Goal: Information Seeking & Learning: Learn about a topic

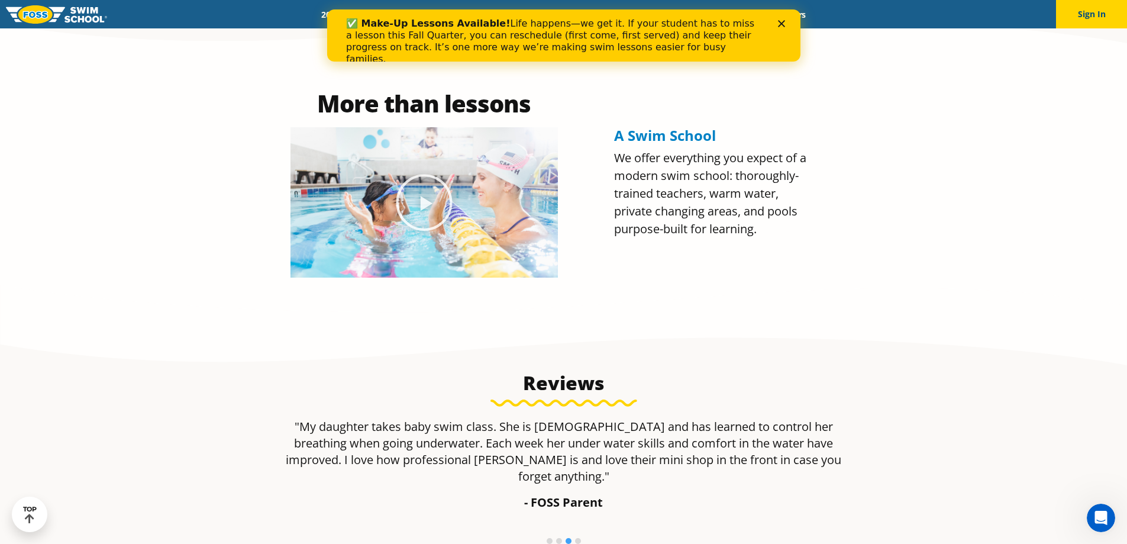
scroll to position [1006, 0]
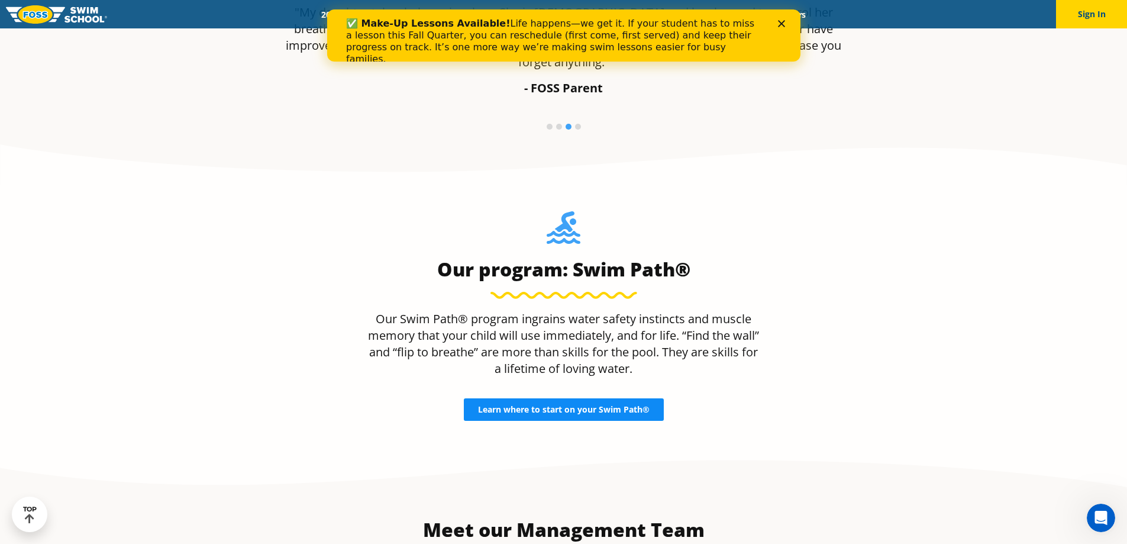
click at [547, 405] on span "Learn where to start on your Swim Path®" at bounding box center [564, 409] width 172 height 8
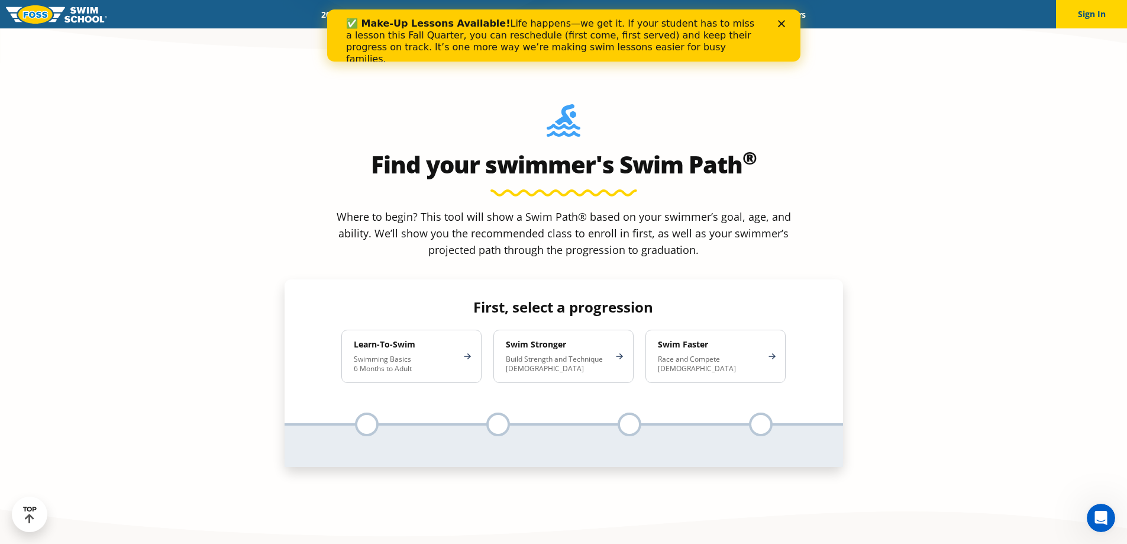
scroll to position [1065, 0]
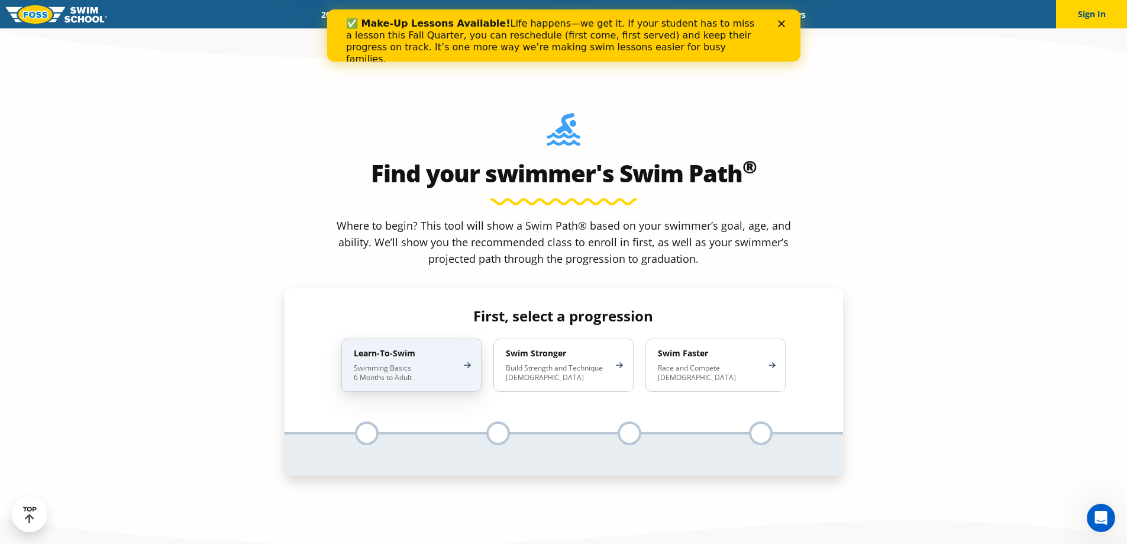
click at [443, 348] on h4 "Learn-To-Swim" at bounding box center [406, 353] width 104 height 11
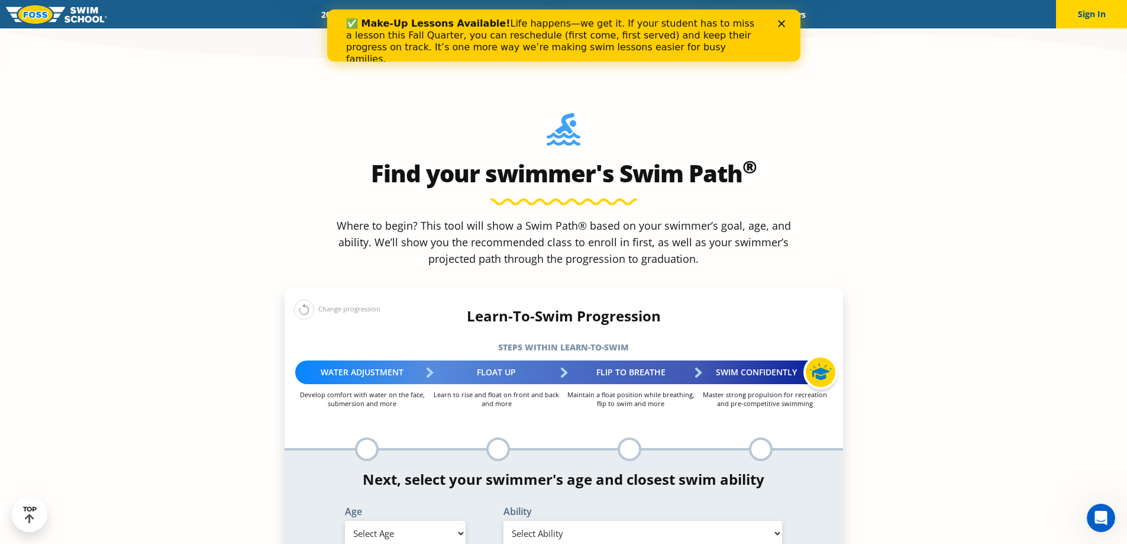
click at [432, 521] on select "Select Age 6 months - 1 year 1 year 2 years 3 years 4 years 5 years 6 years 7 y…" at bounding box center [405, 533] width 121 height 25
select select "2-years"
click at [345, 521] on select "Select Age 6 months - 1 year 1 year 2 years 3 years 4 years 5 years 6 years 7 y…" at bounding box center [405, 533] width 121 height 25
click at [547, 521] on select "Select Ability First in-water experience Comfortable with water poured over the…" at bounding box center [642, 533] width 279 height 25
select select "2-years-comfortable-with-water-poured-over-their-head-but-not-eyes-and-ears"
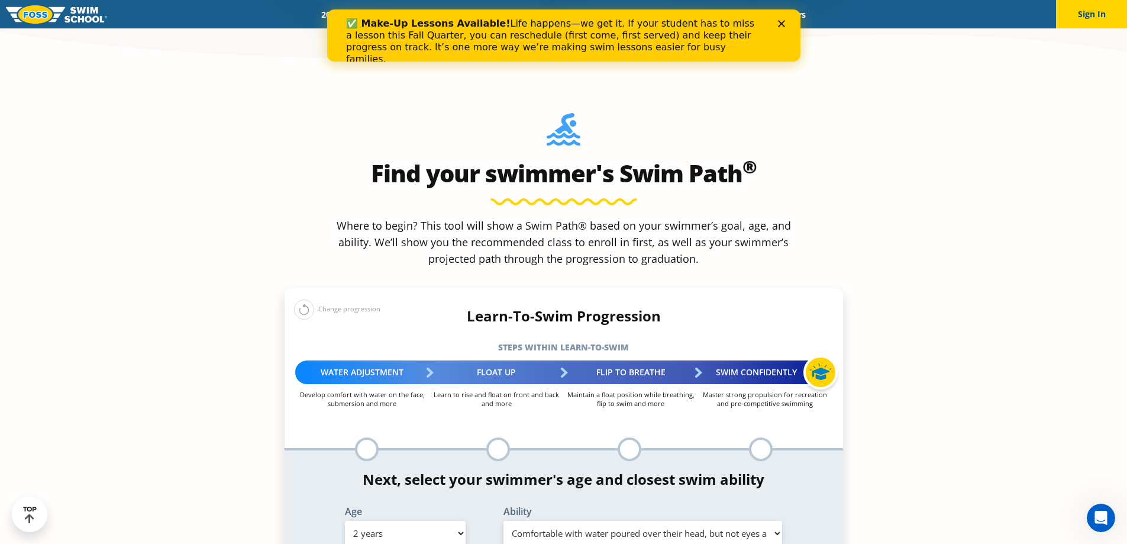
click at [503, 521] on select "Select Ability First in-water experience Comfortable with water poured over the…" at bounding box center [642, 533] width 279 height 25
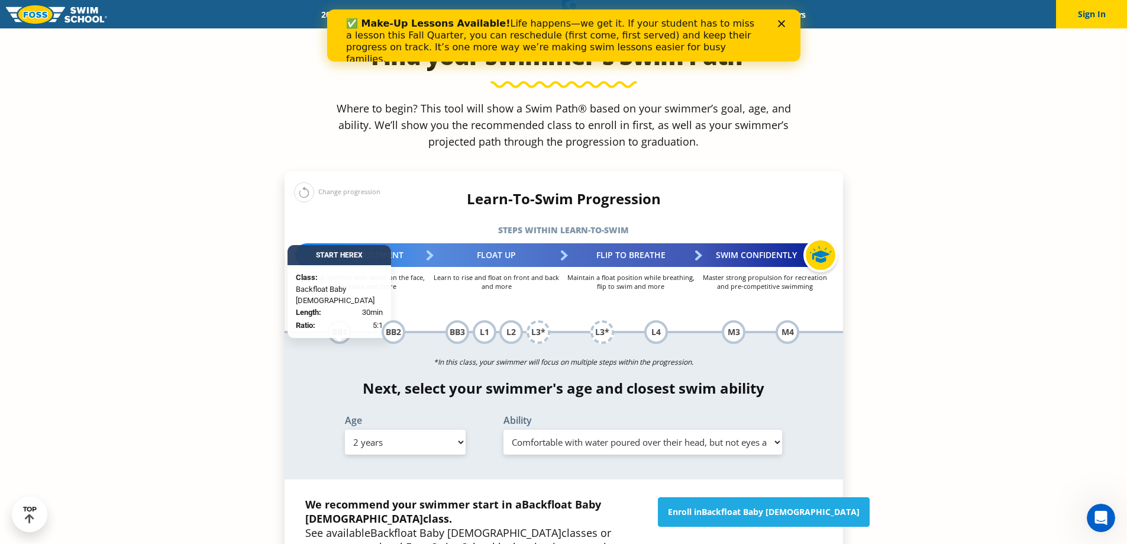
scroll to position [1183, 0]
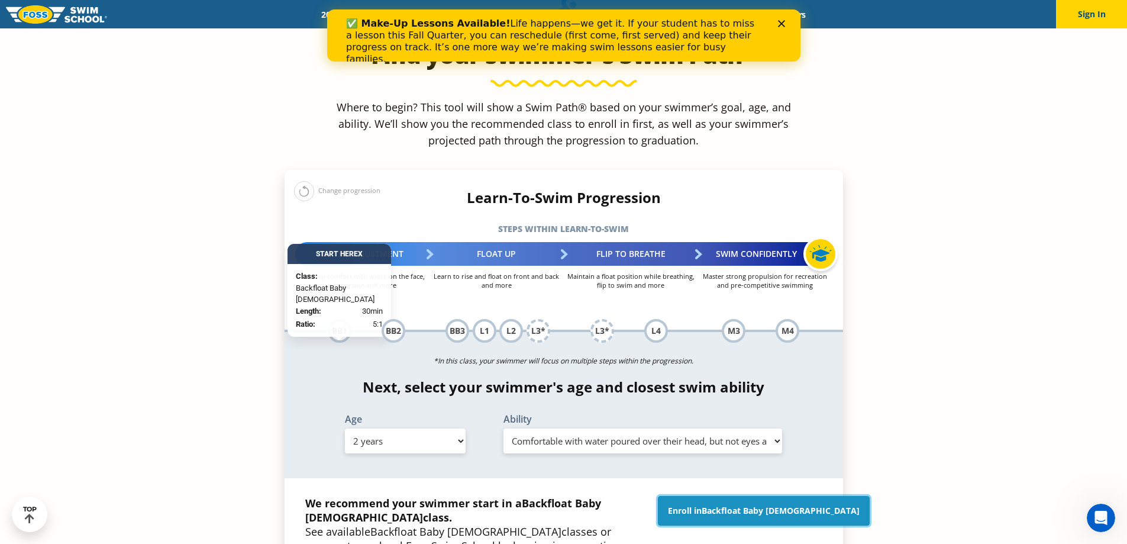
click at [776, 505] on span "Backfloat Baby 1" at bounding box center [781, 510] width 158 height 11
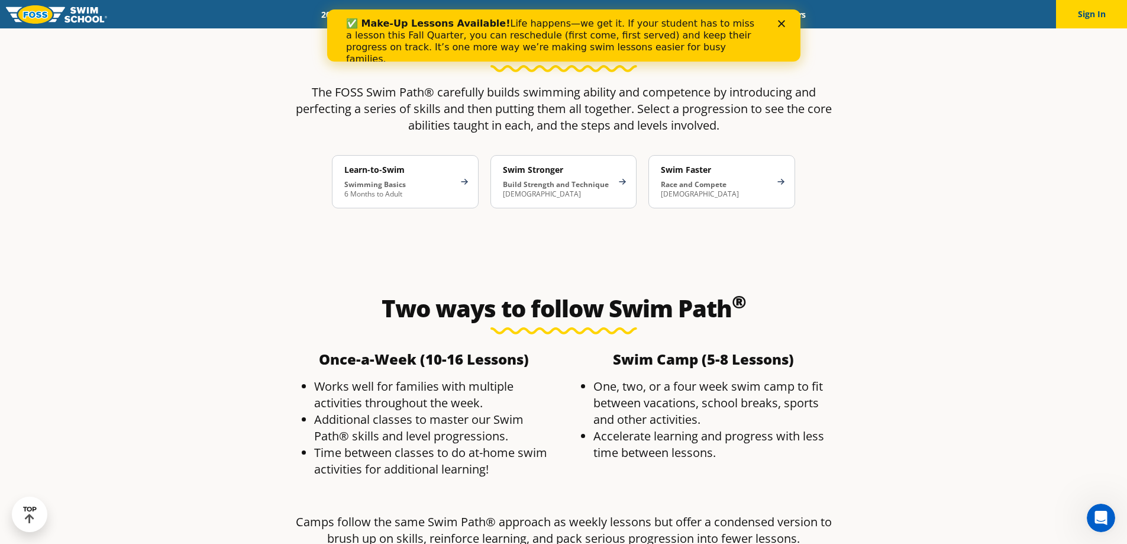
scroll to position [2011, 0]
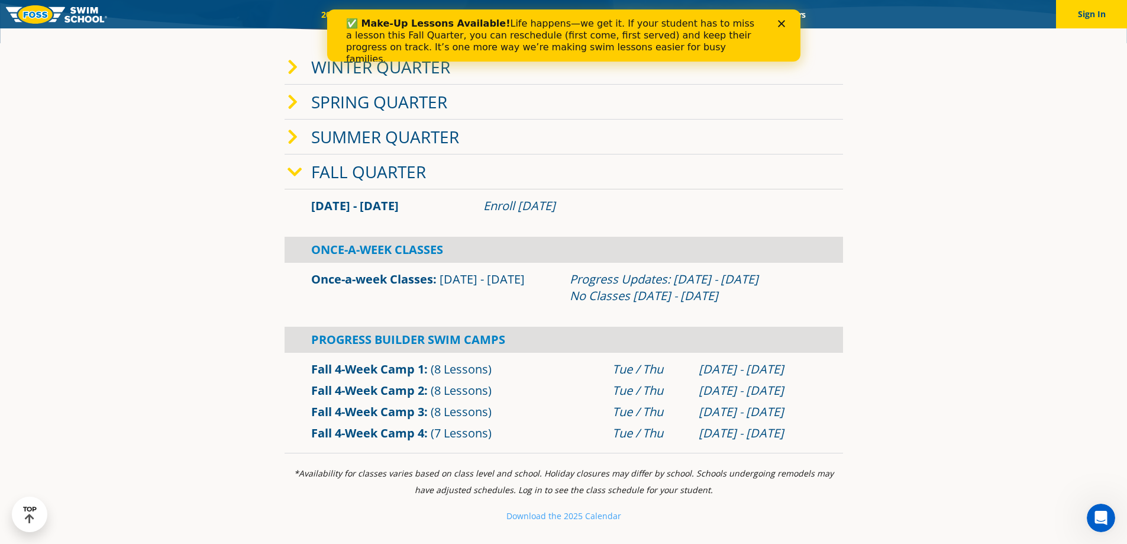
scroll to position [414, 0]
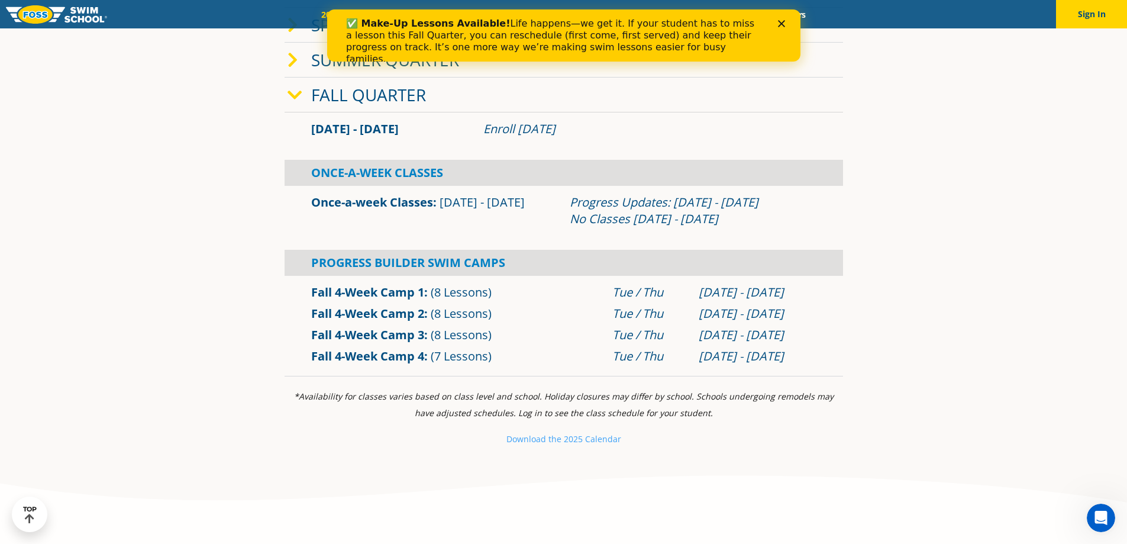
click at [701, 314] on div "Sep 30 - Oct 23" at bounding box center [758, 313] width 118 height 17
click at [633, 203] on div "Progress Updates: Nov 4 - Nov 10 No Classes Nov 26 - Nov 30" at bounding box center [693, 210] width 247 height 33
click at [633, 219] on div "Progress Updates: Nov 4 - Nov 10 No Classes Nov 26 - Nov 30" at bounding box center [693, 210] width 247 height 33
click at [371, 204] on link "Once-a-week Classes" at bounding box center [372, 202] width 122 height 16
